Goal: Transaction & Acquisition: Book appointment/travel/reservation

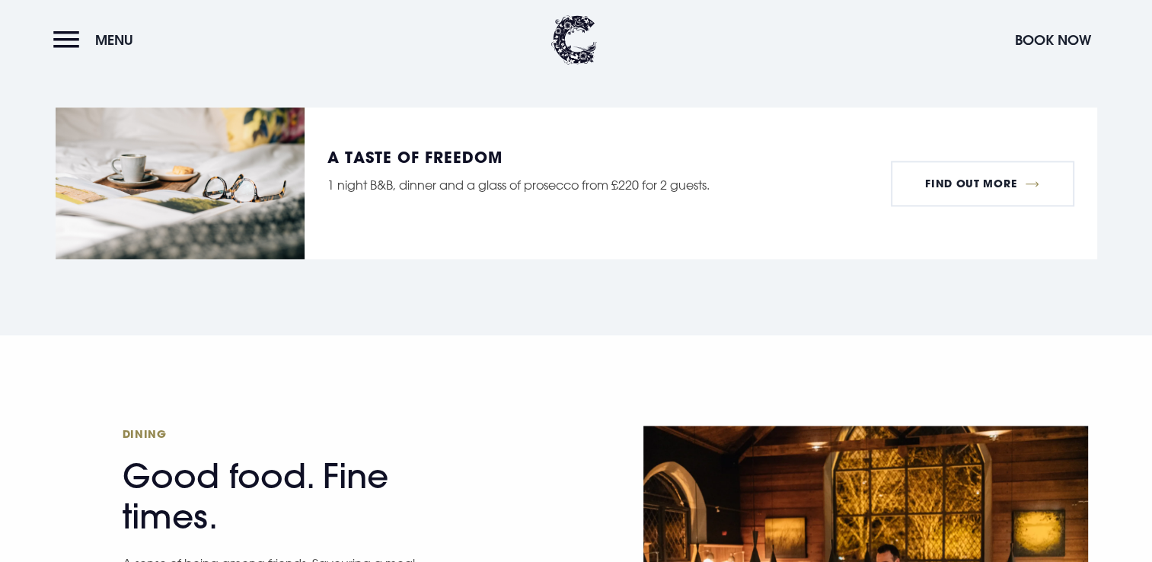
scroll to position [2457, 0]
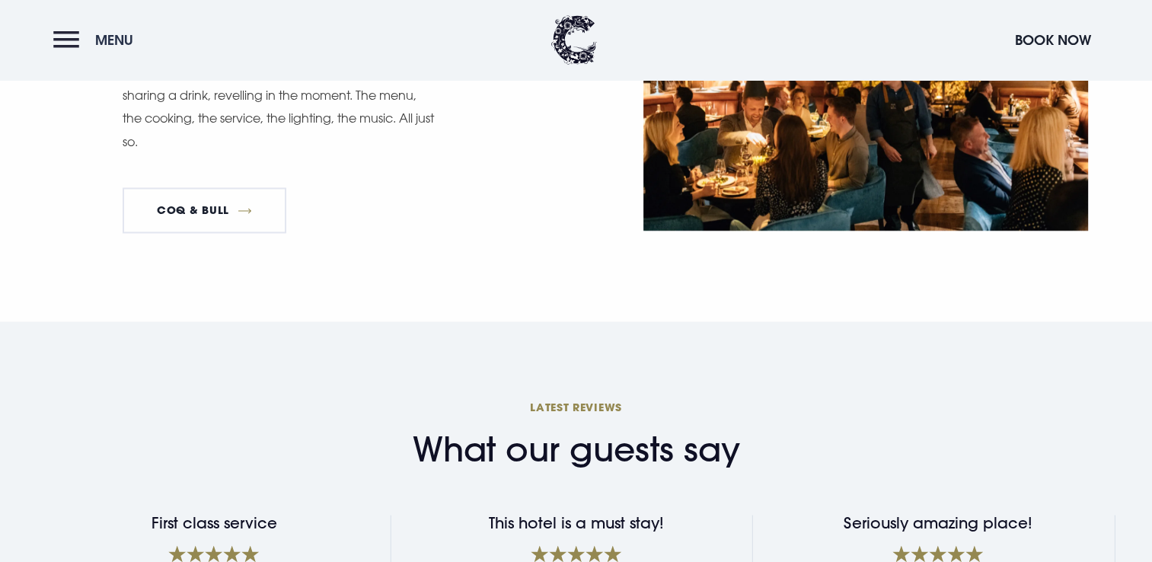
click at [61, 41] on button "Menu" at bounding box center [97, 40] width 88 height 33
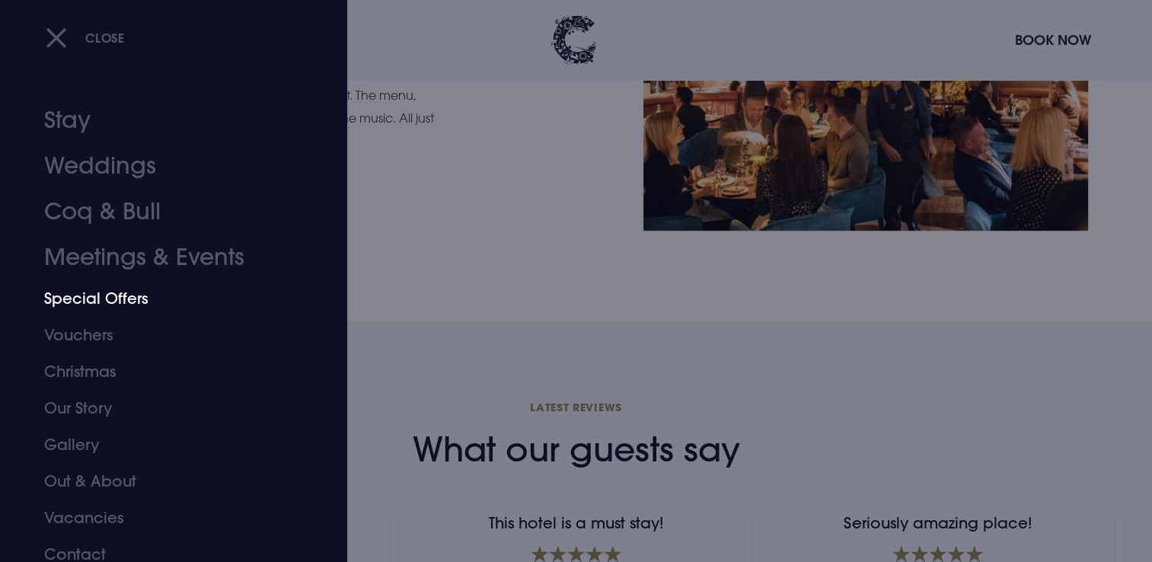
click at [126, 298] on link "Special Offers" at bounding box center [164, 298] width 241 height 37
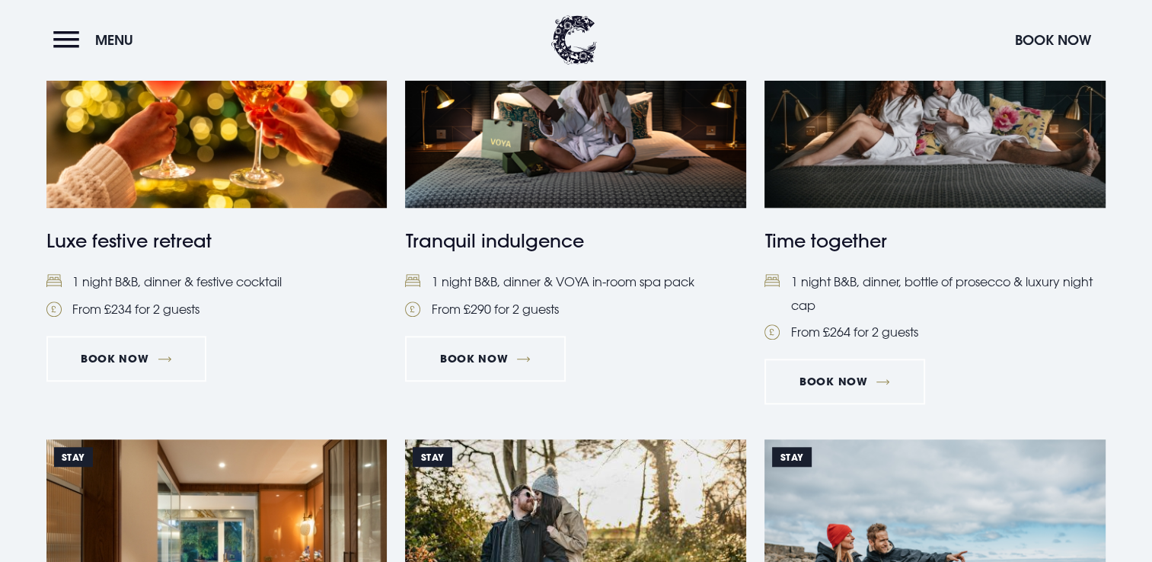
scroll to position [737, 0]
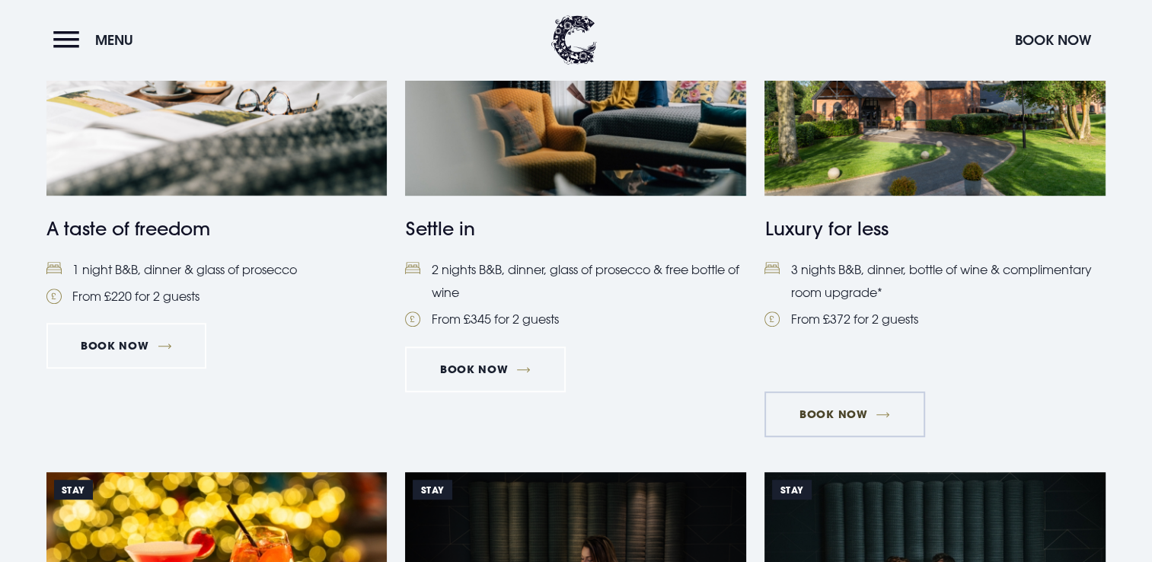
click at [874, 405] on link "Book Now" at bounding box center [844, 414] width 160 height 46
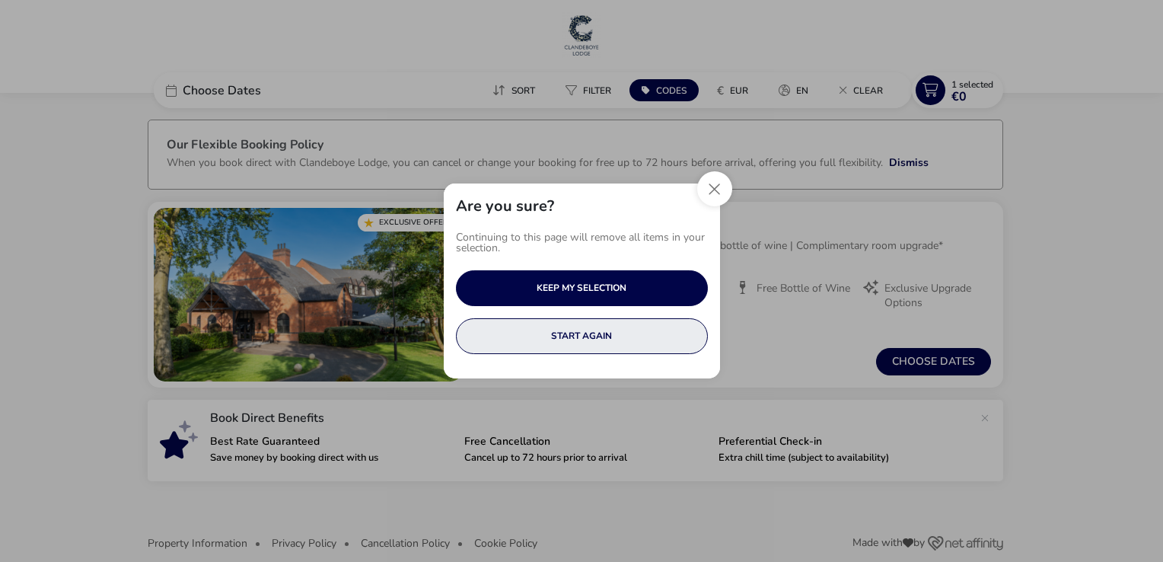
click at [611, 349] on button "START AGAIN" at bounding box center [582, 336] width 252 height 36
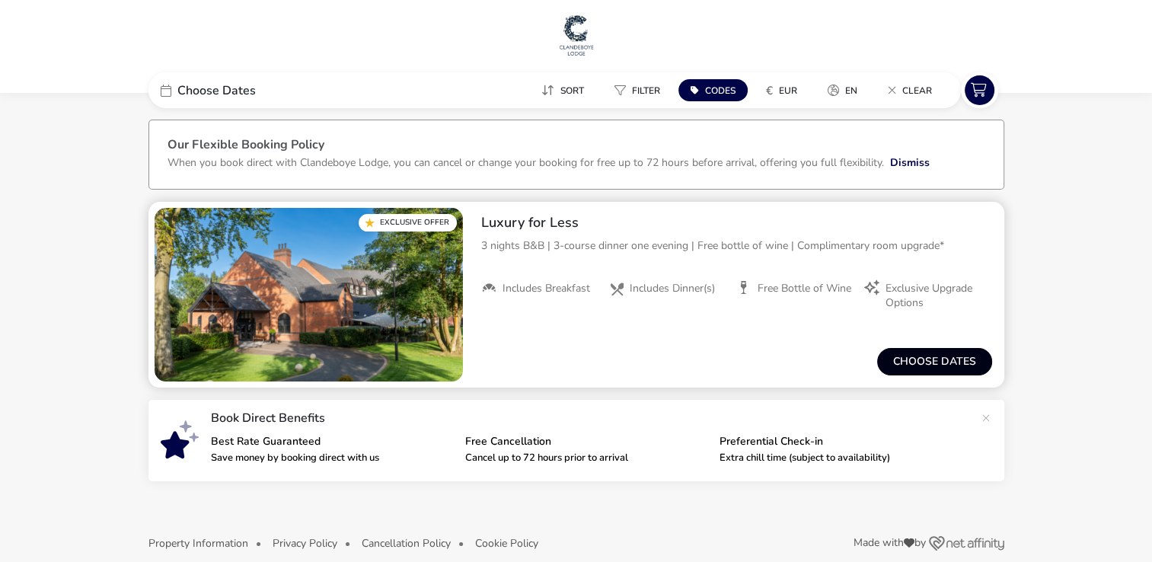
click at [935, 363] on button "Choose dates" at bounding box center [934, 361] width 115 height 27
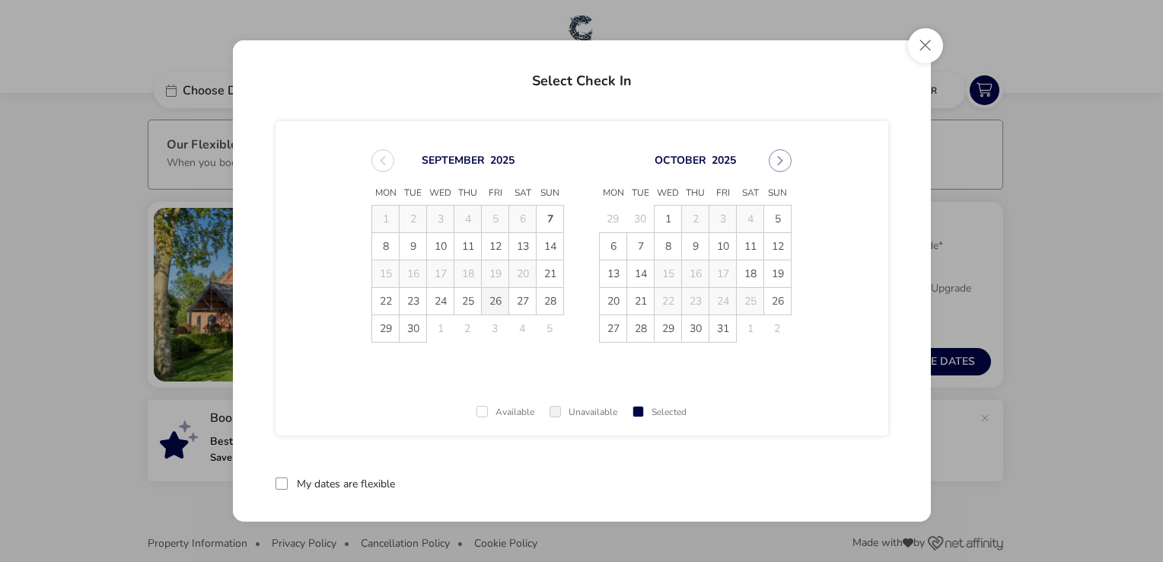
click at [491, 301] on span "26" at bounding box center [495, 301] width 27 height 27
click at [374, 336] on span "29" at bounding box center [385, 328] width 27 height 27
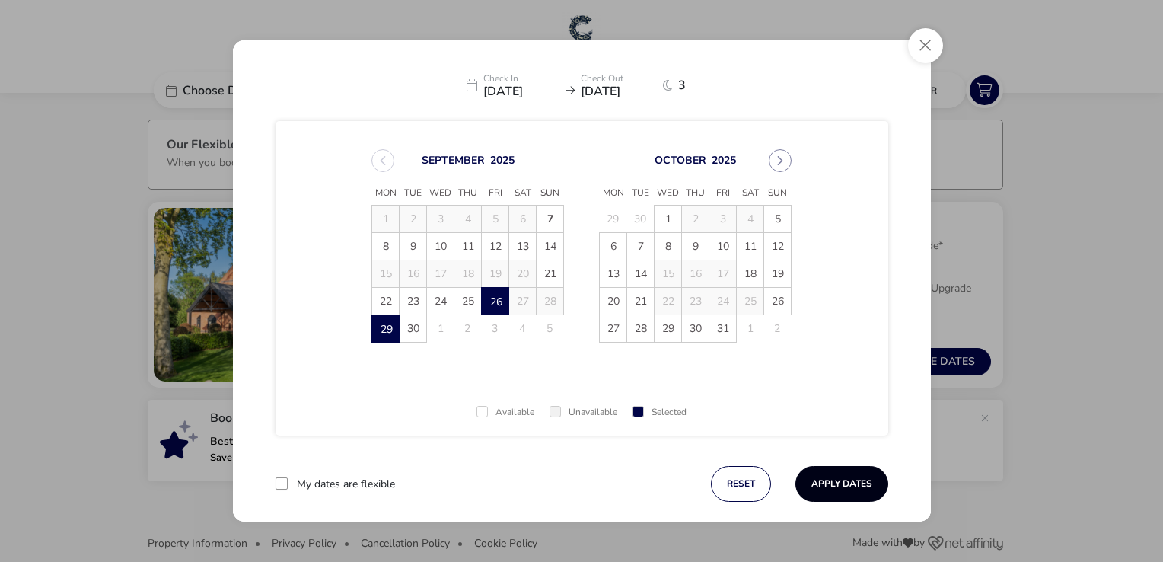
click at [831, 489] on button "Apply Dates" at bounding box center [841, 484] width 93 height 36
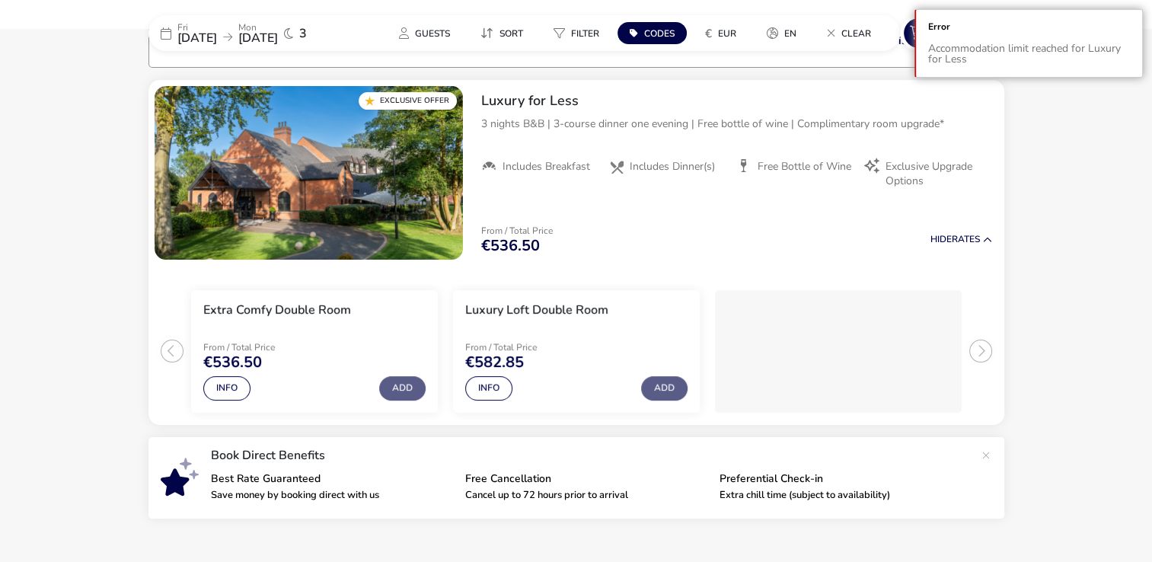
scroll to position [125, 0]
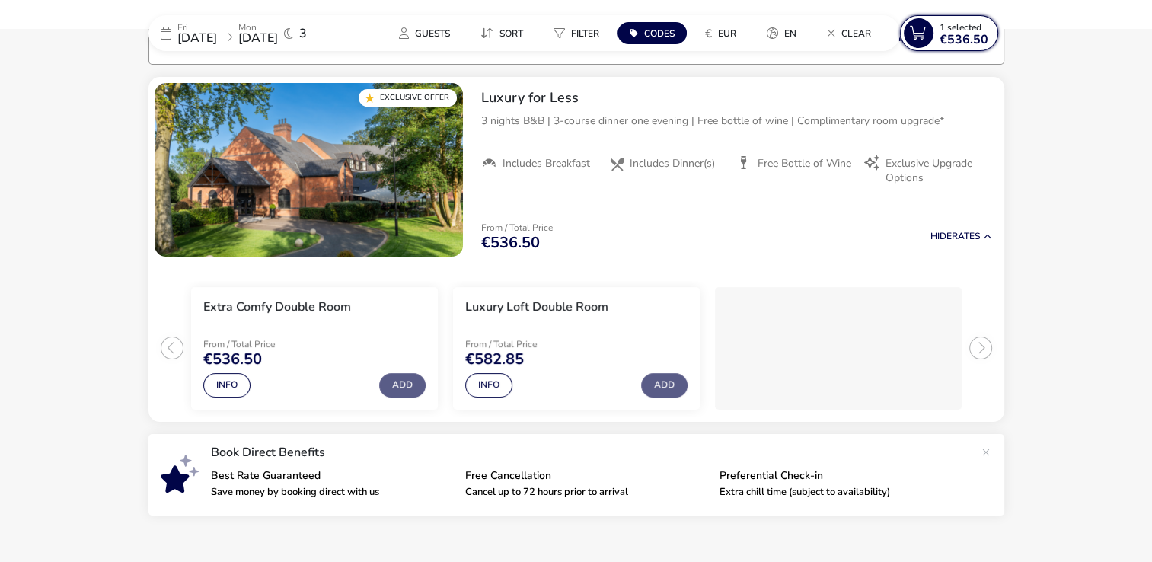
click at [974, 29] on span "1 Selected" at bounding box center [960, 27] width 42 height 12
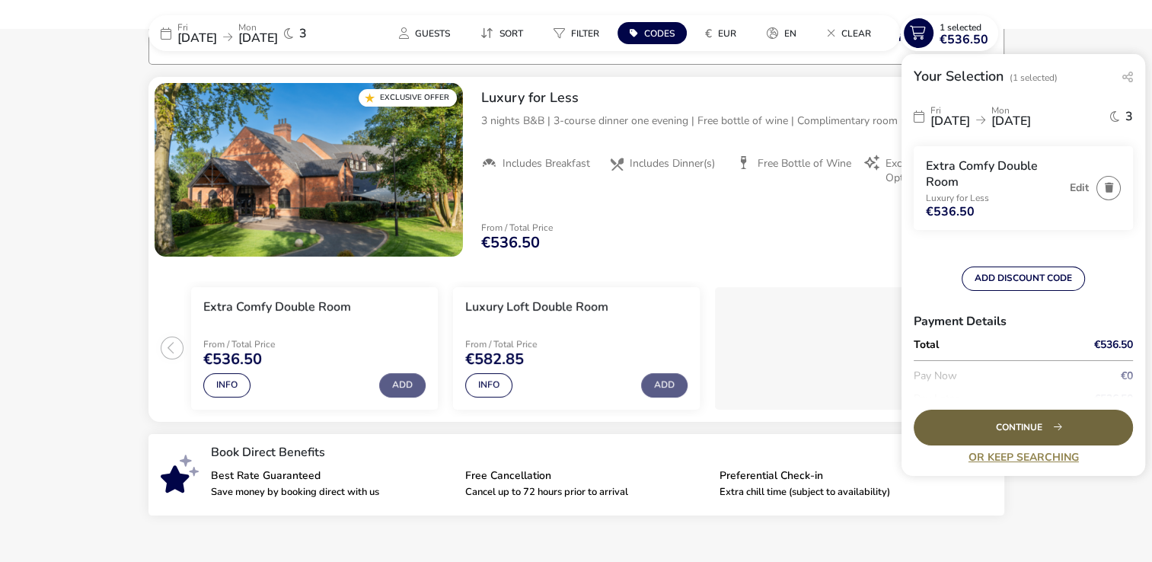
click at [1019, 420] on div "Continue" at bounding box center [1022, 428] width 219 height 36
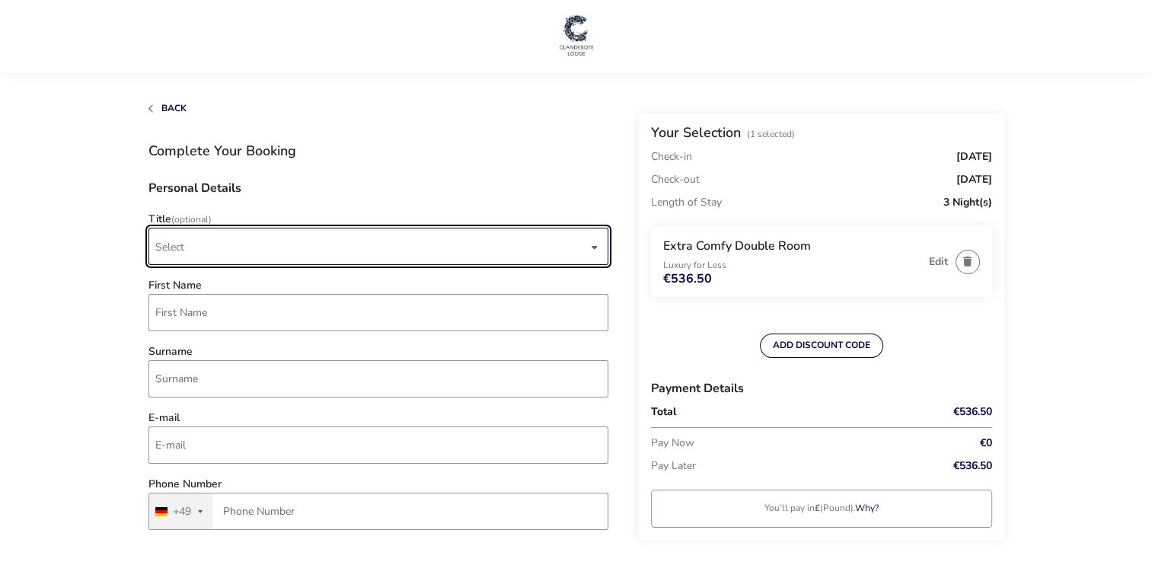
click at [456, 262] on span "Select" at bounding box center [371, 246] width 432 height 36
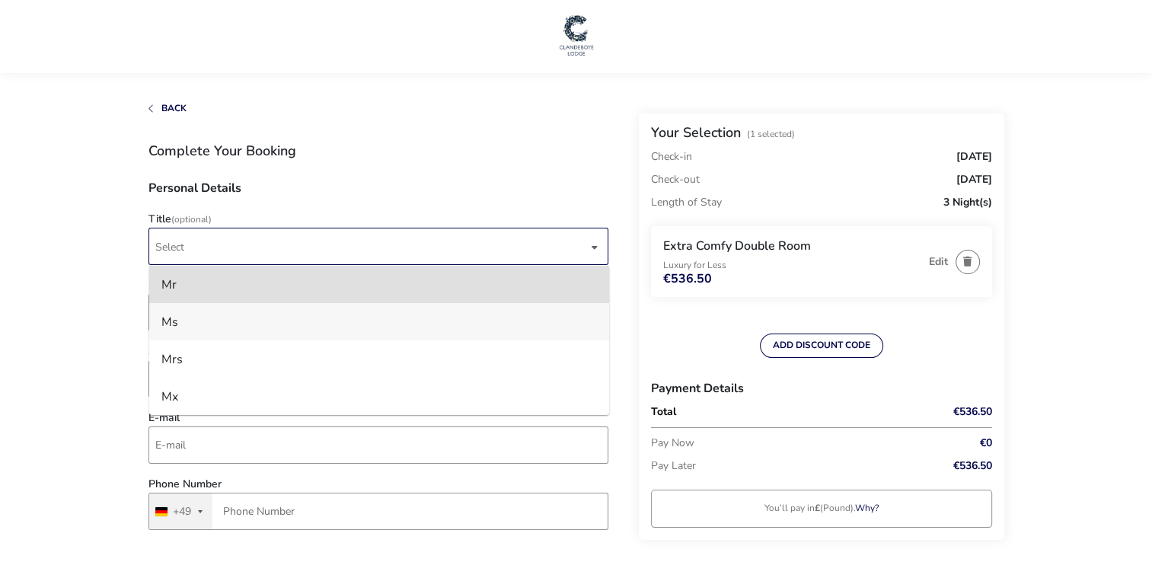
click at [415, 327] on li "Ms" at bounding box center [379, 321] width 460 height 37
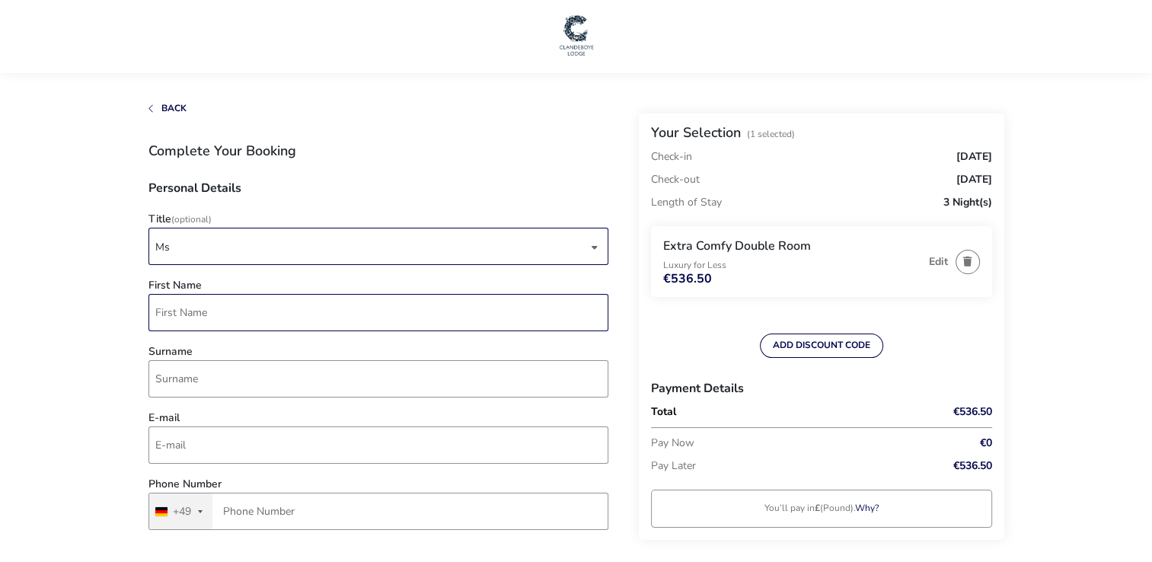
click at [393, 317] on input "First Name" at bounding box center [378, 312] width 460 height 37
type input "Lena"
type input "Kluge"
type input "kluge.lena@yahoo.de"
type input "176 10351904"
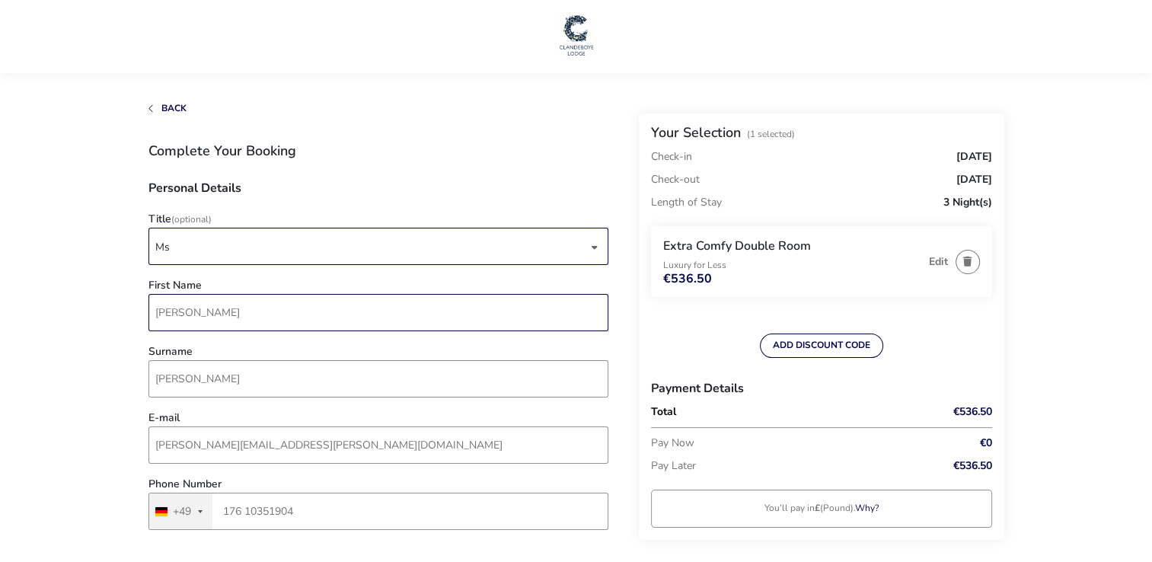
type input "Kluge"
type input "Delmestr. 32"
type input "Bremen"
type input "28199"
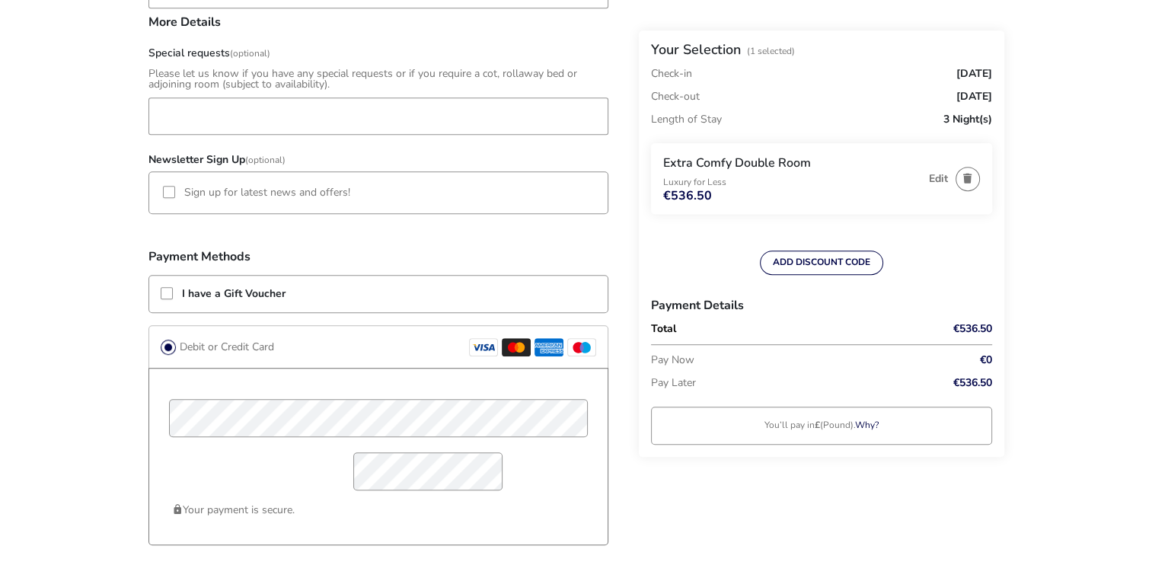
scroll to position [1322, 0]
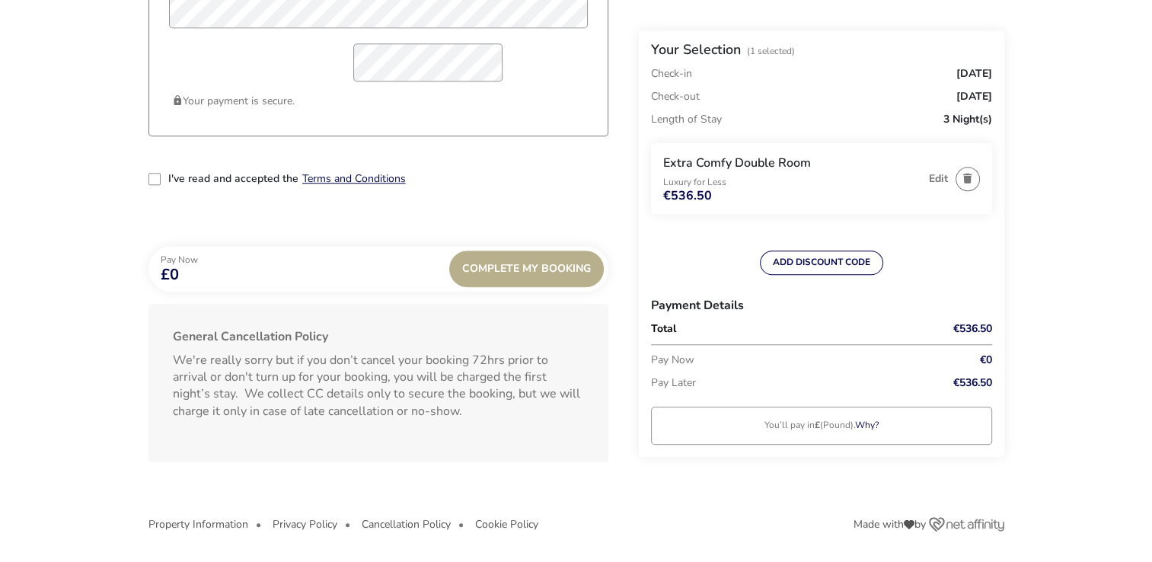
click at [152, 178] on div "2-term_condi" at bounding box center [154, 179] width 12 height 12
click at [579, 269] on div "Complete My Booking" at bounding box center [526, 268] width 155 height 37
